Goal: Find specific page/section: Find specific page/section

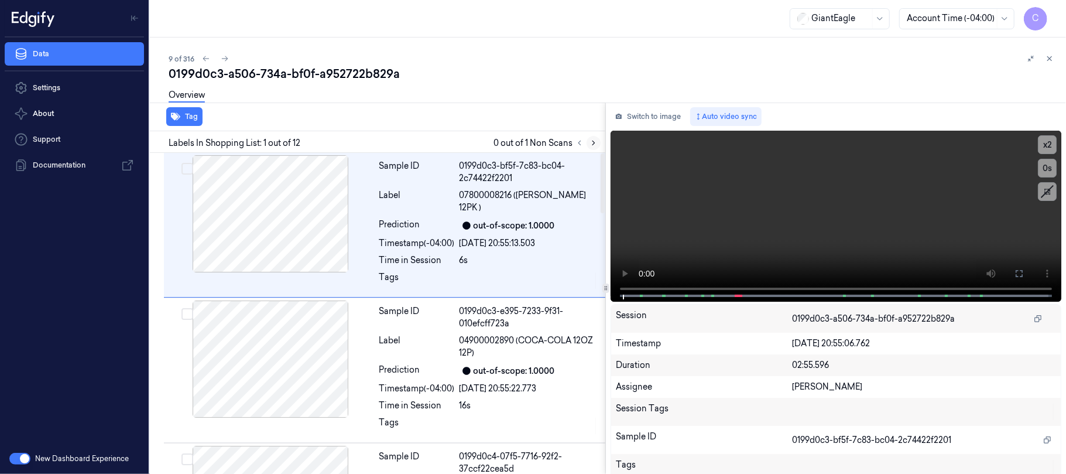
click at [593, 141] on icon at bounding box center [594, 143] width 2 height 4
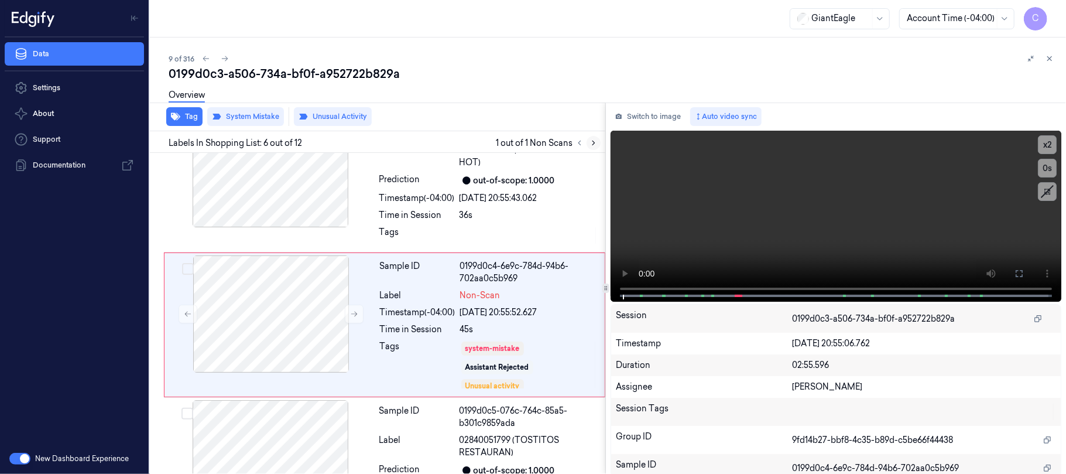
scroll to position [614, 0]
click at [352, 309] on icon at bounding box center [354, 313] width 8 height 8
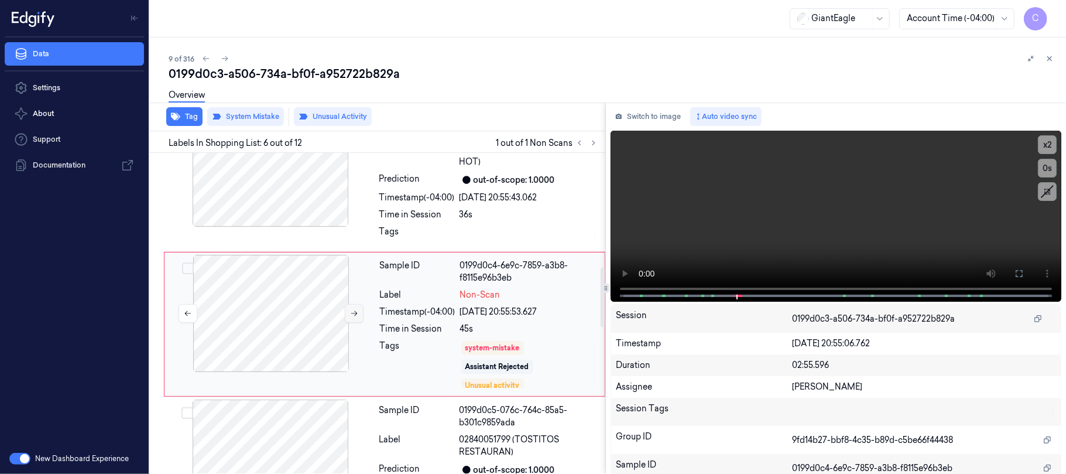
click at [352, 309] on icon at bounding box center [354, 313] width 8 height 8
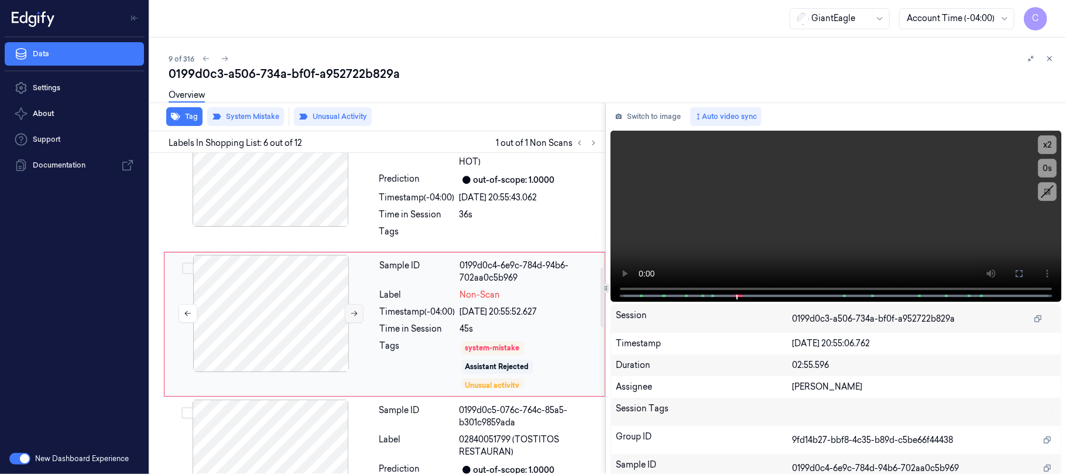
click at [352, 309] on icon at bounding box center [354, 313] width 8 height 8
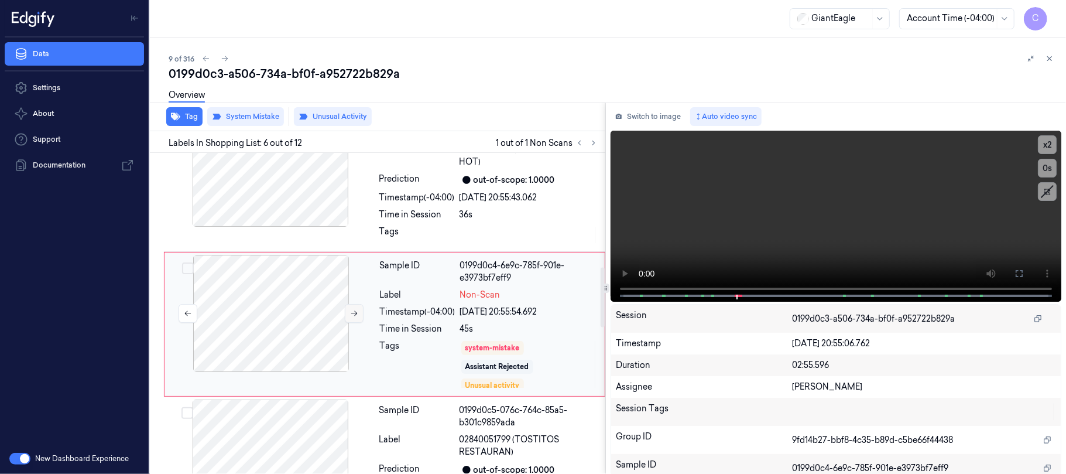
click at [352, 309] on icon at bounding box center [354, 313] width 8 height 8
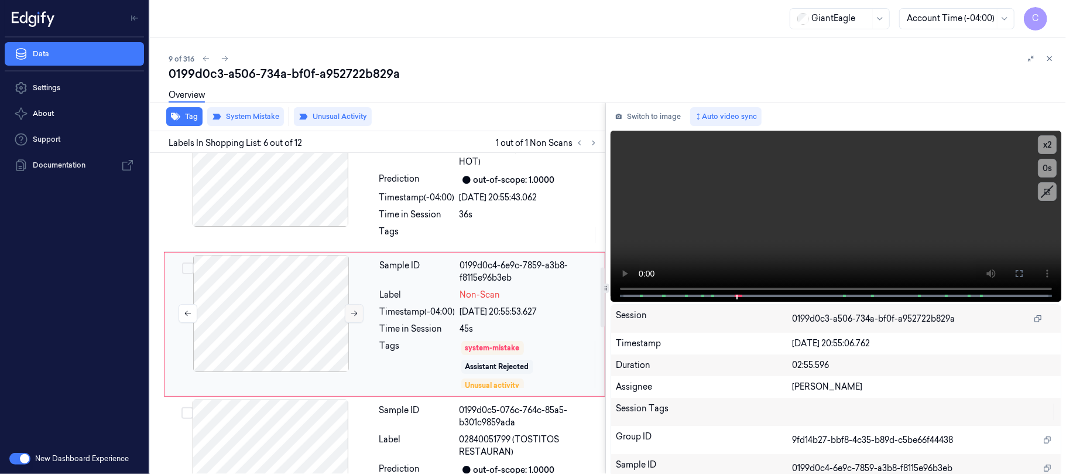
click at [352, 309] on icon at bounding box center [354, 313] width 8 height 8
click at [354, 304] on button at bounding box center [354, 313] width 19 height 19
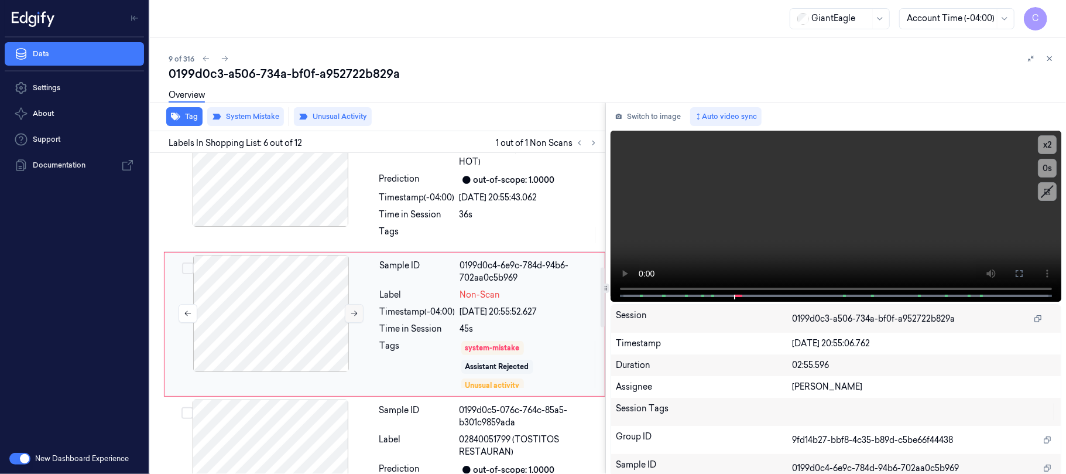
click at [354, 309] on icon at bounding box center [354, 313] width 8 height 8
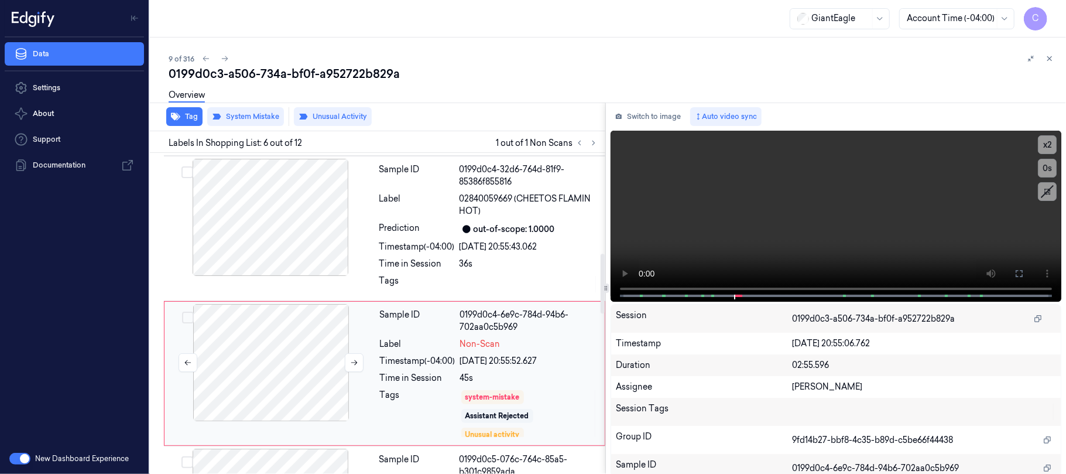
scroll to position [536, 0]
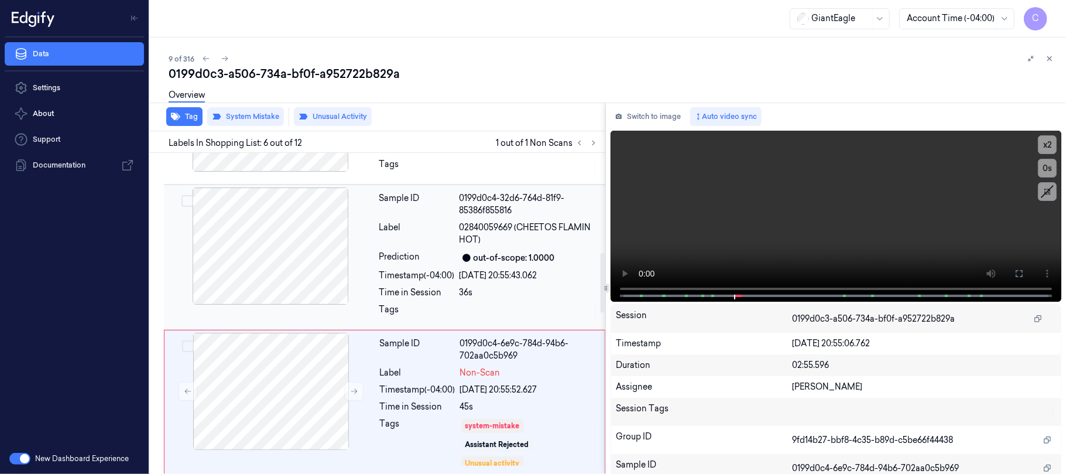
click at [282, 258] on div at bounding box center [270, 245] width 208 height 117
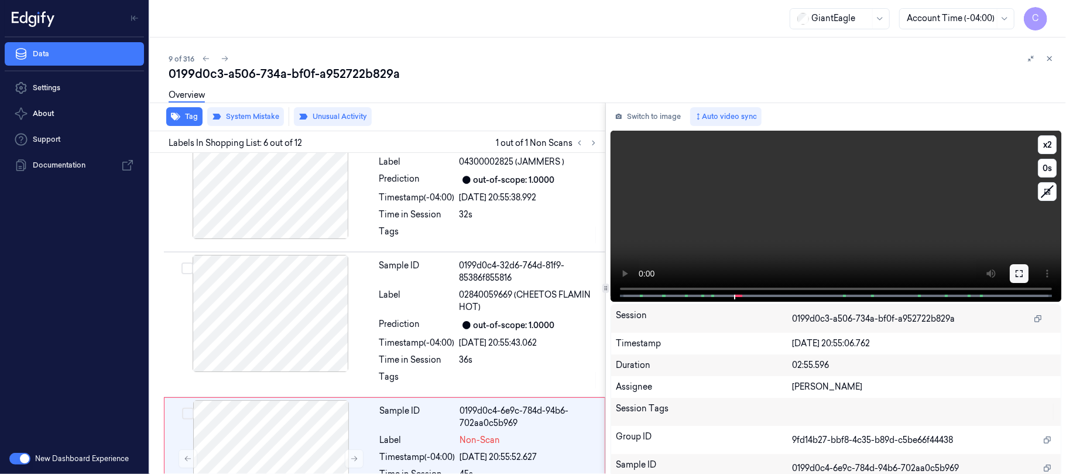
scroll to position [614, 0]
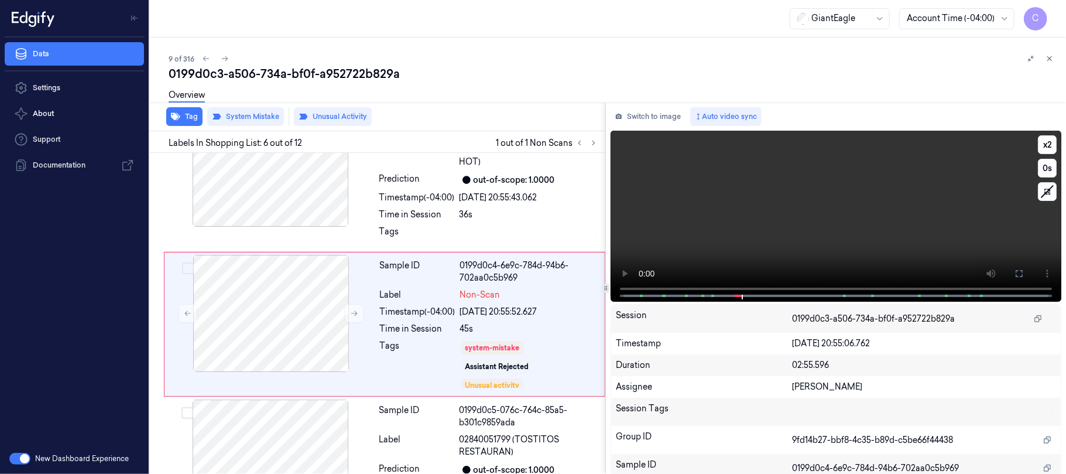
click at [867, 226] on video at bounding box center [836, 216] width 451 height 171
